Goal: Answer question/provide support

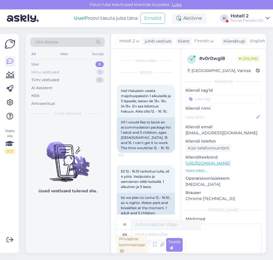
scroll to position [111, 0]
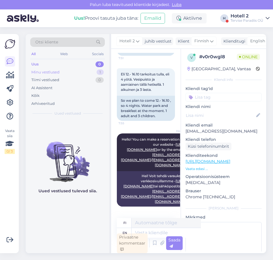
click at [50, 69] on div "Minu vestlused" at bounding box center [45, 72] width 28 height 6
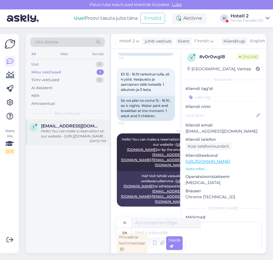
click at [60, 139] on div "t [EMAIL_ADDRESS][DOMAIN_NAME] Hello! You can make a reservation on our website…" at bounding box center [68, 132] width 84 height 26
click at [57, 61] on div "Uus 1" at bounding box center [67, 64] width 75 height 8
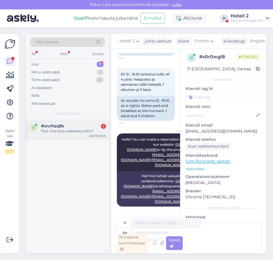
click at [65, 132] on div "Tere. Kas täna veekeskus lahti?" at bounding box center [73, 130] width 65 height 5
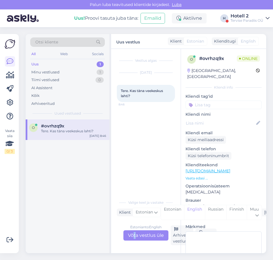
click at [135, 235] on div "Estonian to English Võta vestlus üle" at bounding box center [145, 235] width 45 height 10
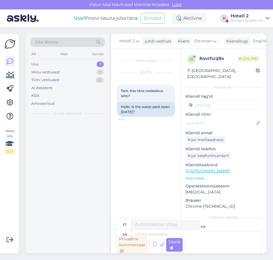
click at [136, 236] on div "Privaatne kommentaar" at bounding box center [132, 245] width 31 height 20
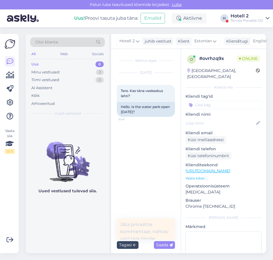
click at [125, 246] on div "Tagasi" at bounding box center [128, 245] width 22 height 8
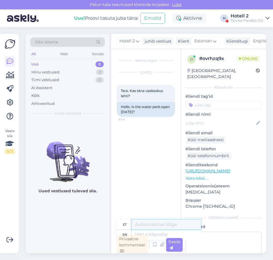
click at [145, 226] on textarea at bounding box center [166, 224] width 69 height 10
click at [158, 235] on textarea at bounding box center [166, 234] width 69 height 10
type textarea "Tere!"
type textarea "Tere! [GEOGRAPHIC_DATA]"
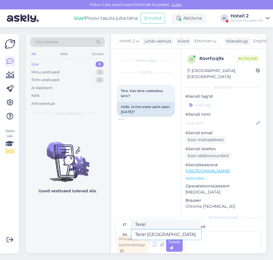
type textarea "Tere! [GEOGRAPHIC_DATA]"
type textarea "Tere! Veekeskus on a"
type textarea "Tere! Veekeskus on sisse lülitatud"
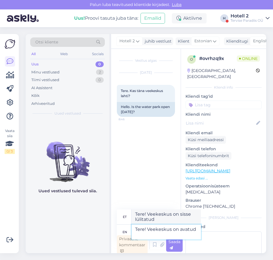
type textarea "Tere! Veekeskus on avatud."
click at [180, 248] on div "Saada" at bounding box center [174, 245] width 17 height 14
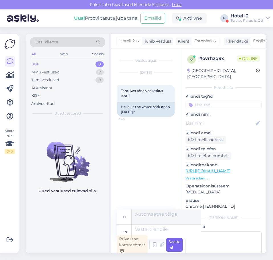
scroll to position [2, 0]
